Goal: Task Accomplishment & Management: Use online tool/utility

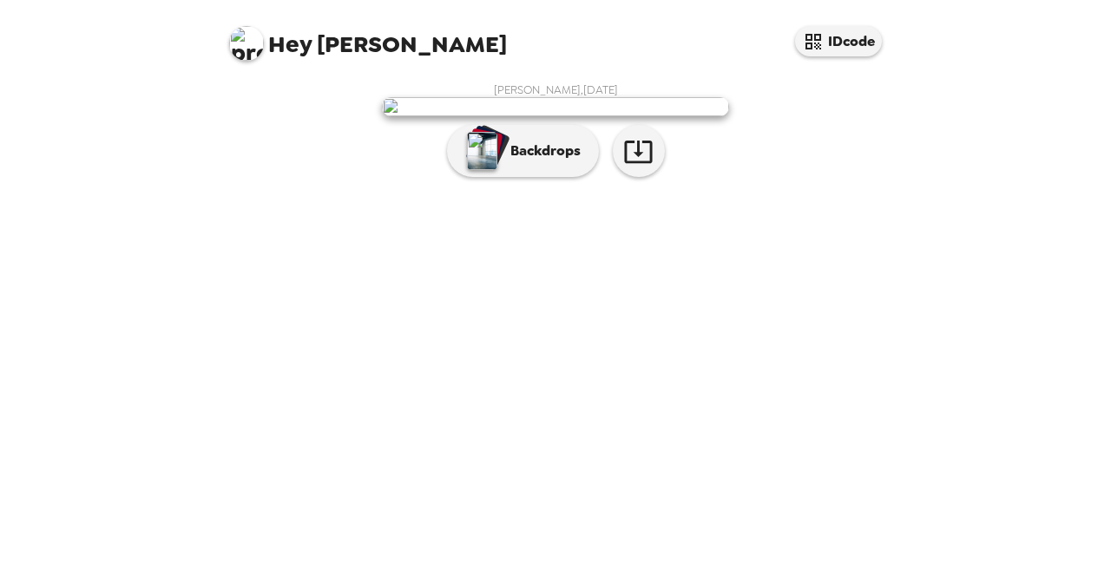
scroll to position [49, 0]
click at [504, 161] on p "Backdrops" at bounding box center [541, 151] width 79 height 21
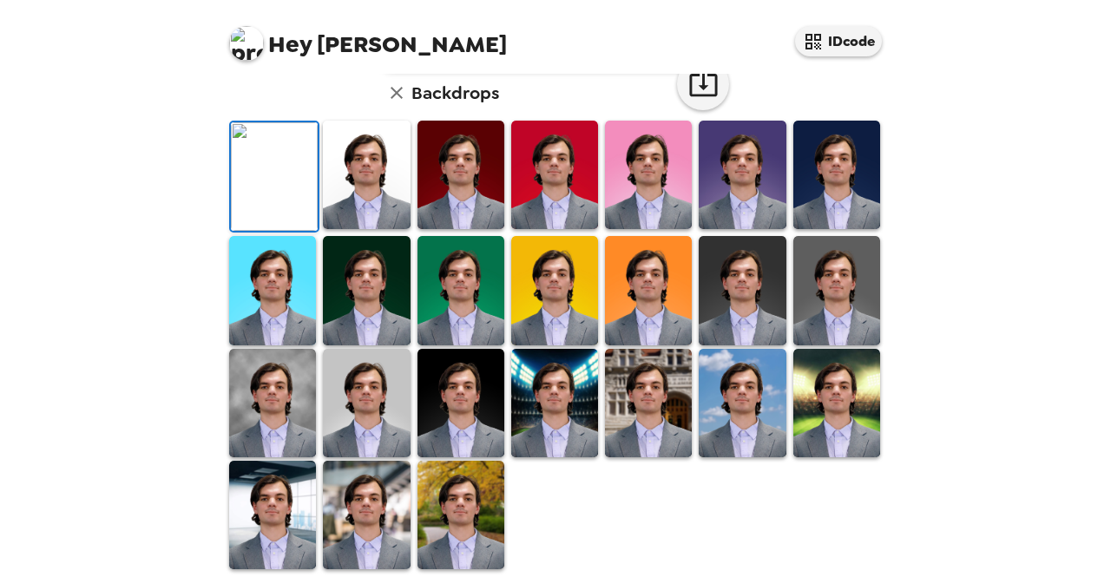
scroll to position [476, 0]
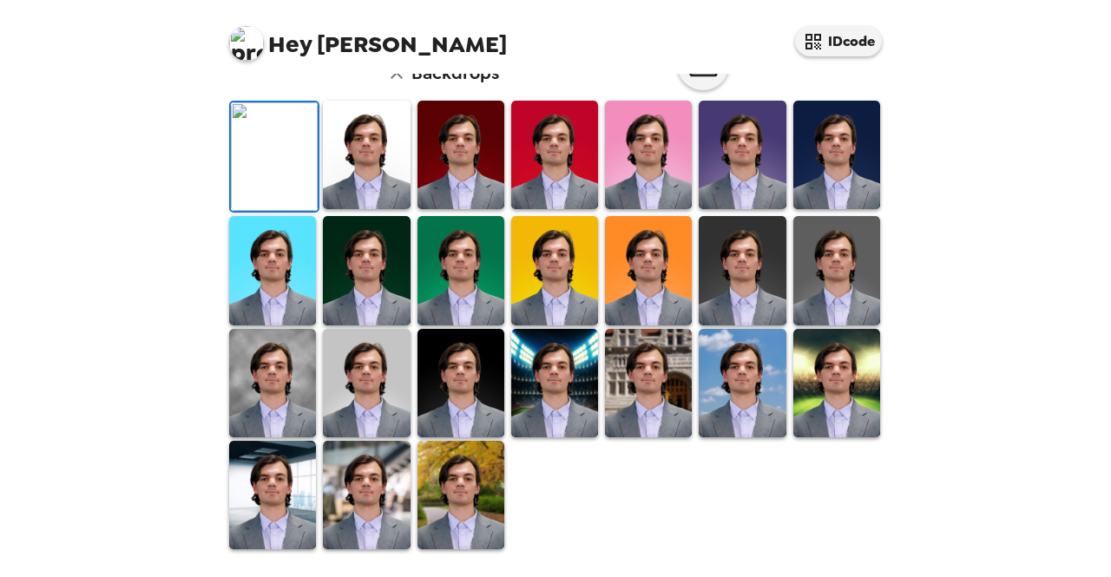
click at [359, 360] on img at bounding box center [366, 383] width 87 height 108
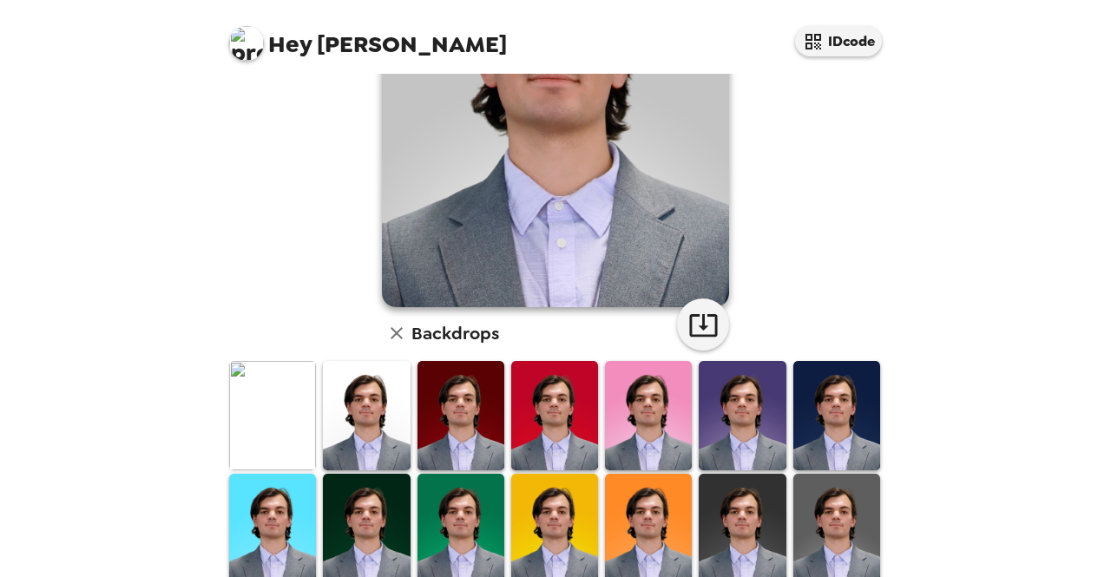
scroll to position [223, 0]
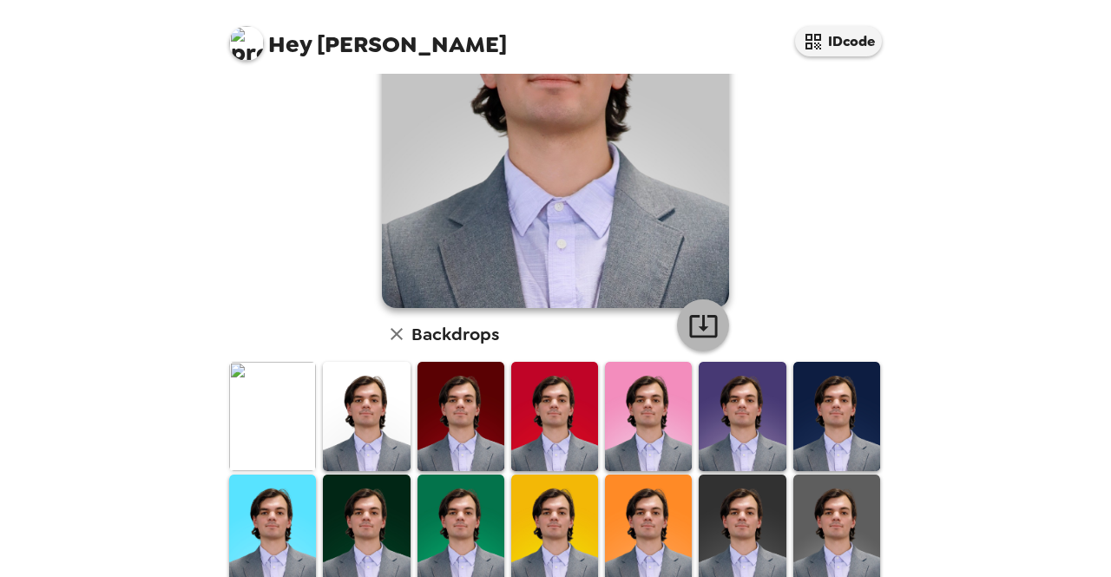
click at [702, 329] on icon "button" at bounding box center [703, 326] width 30 height 30
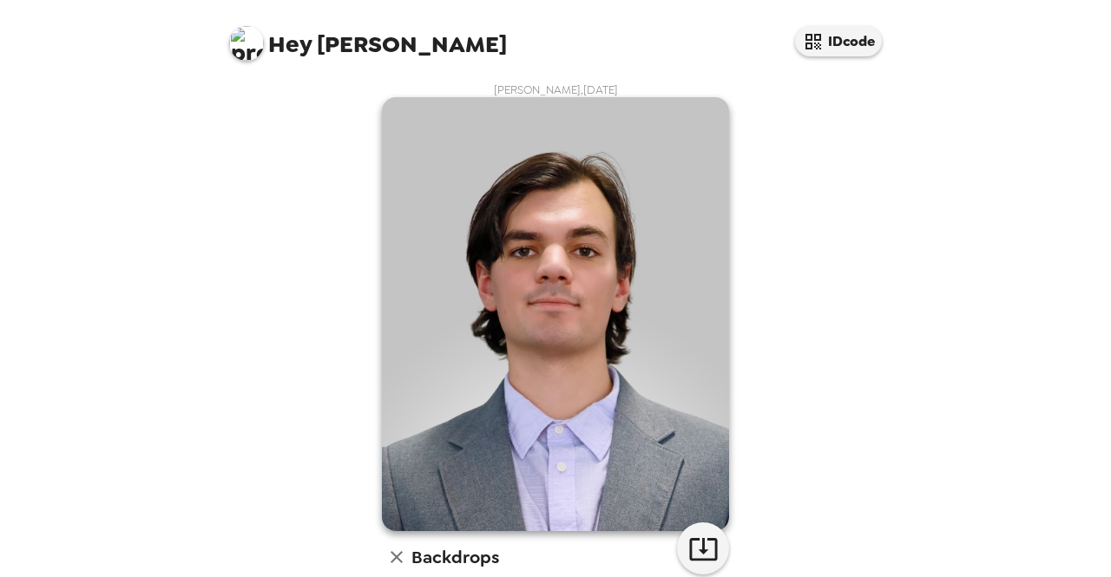
scroll to position [0, 0]
